Goal: Task Accomplishment & Management: Manage account settings

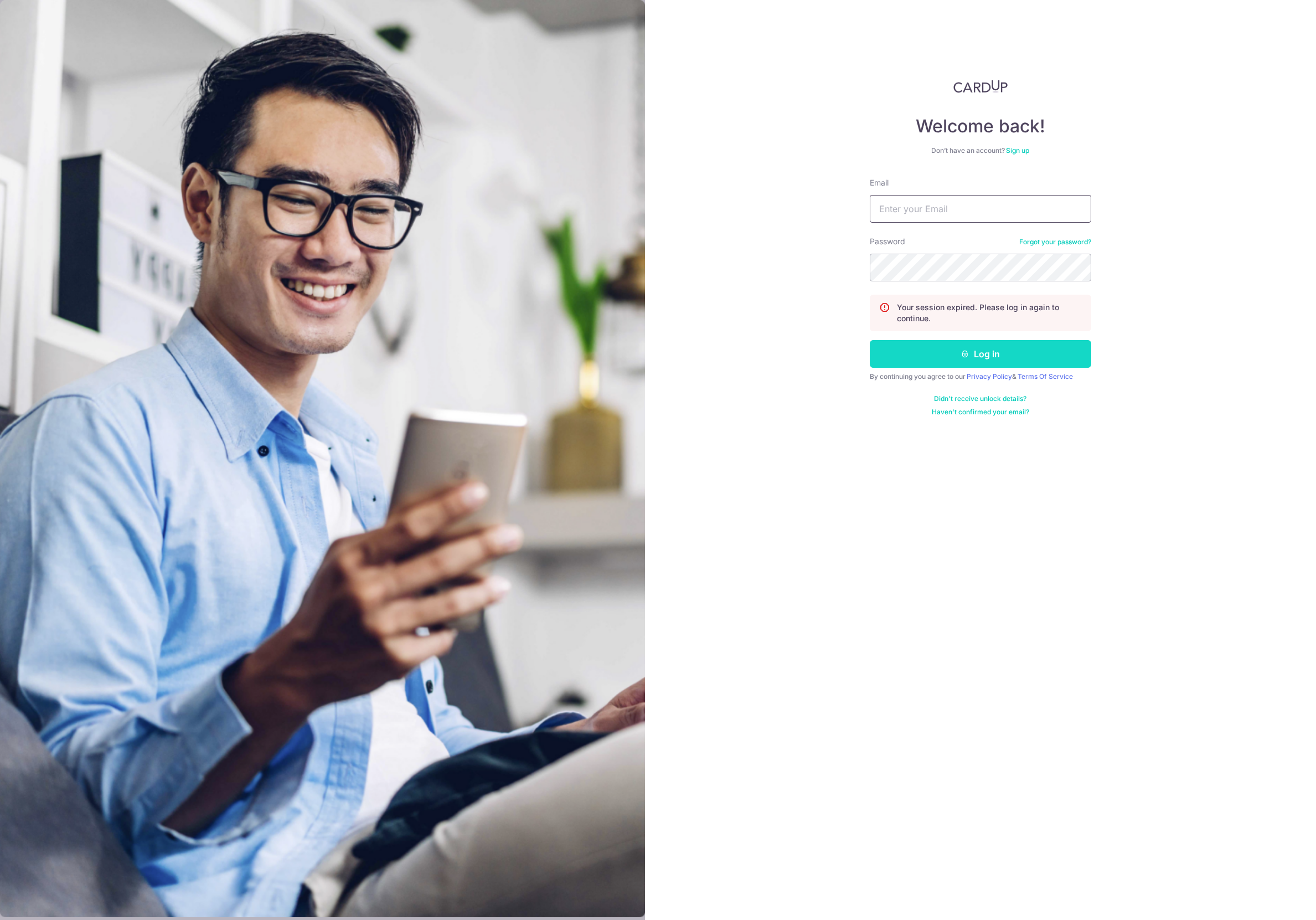
type input "[EMAIL_ADDRESS][DOMAIN_NAME]"
click at [981, 358] on button "Log in" at bounding box center [980, 354] width 221 height 28
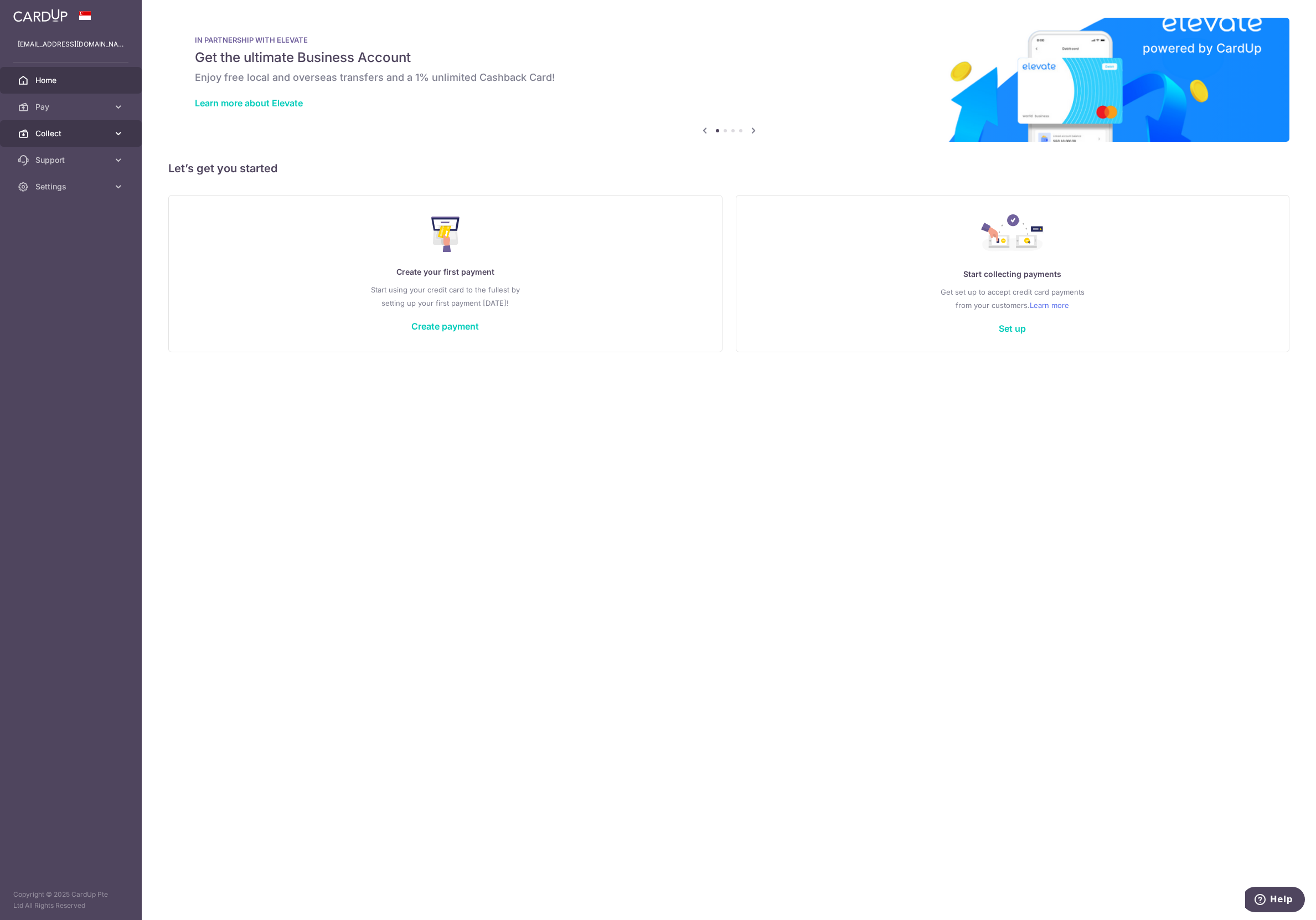
click at [63, 135] on span "Collect" at bounding box center [72, 133] width 73 height 11
click at [62, 162] on span "Dashboard" at bounding box center [72, 160] width 73 height 11
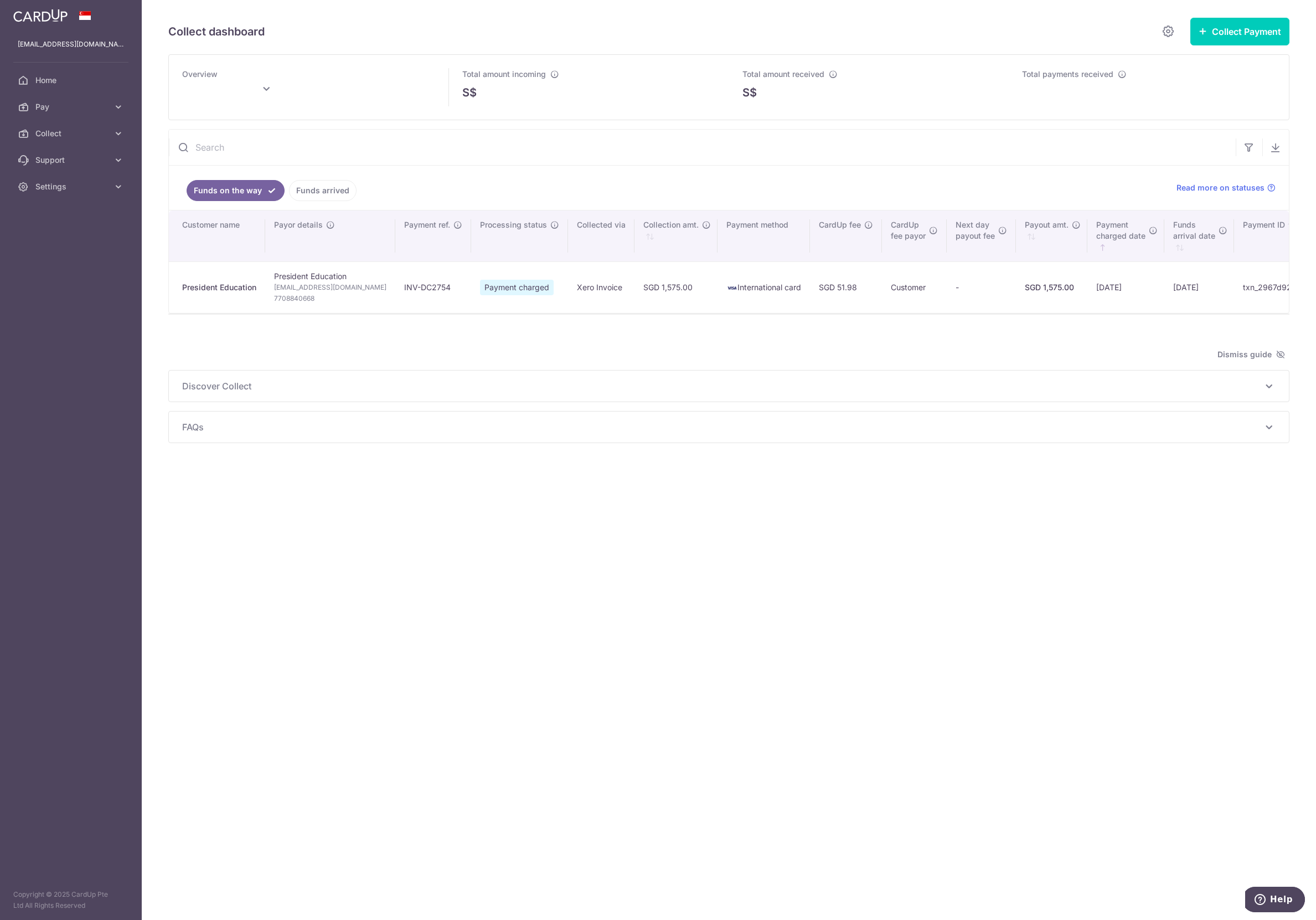
type input "September 2025"
